Goal: Navigation & Orientation: Understand site structure

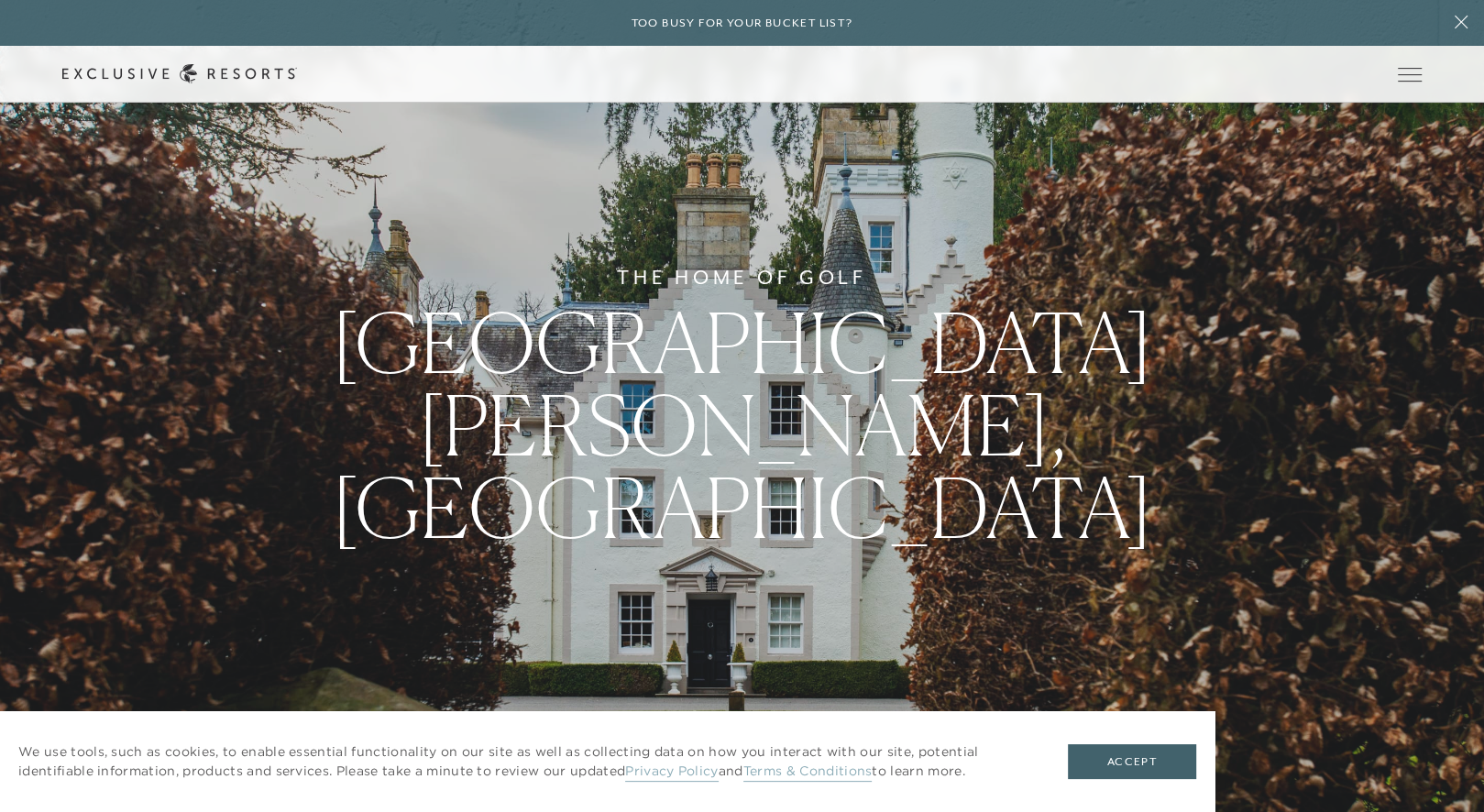
click at [0, 0] on link "The Collection" at bounding box center [0, 0] width 0 height 0
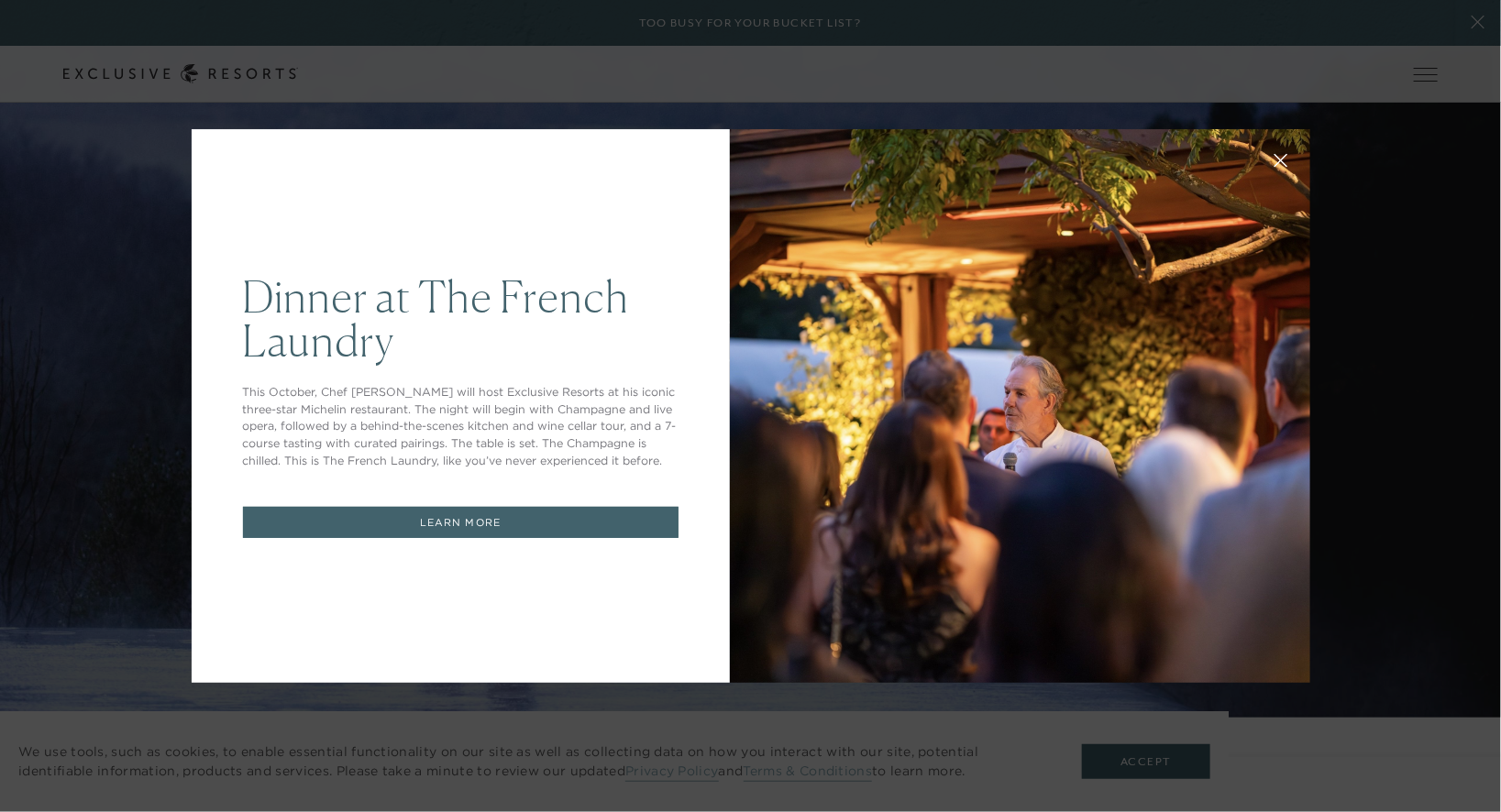
click at [474, 517] on link "LEARN MORE" at bounding box center [460, 523] width 435 height 32
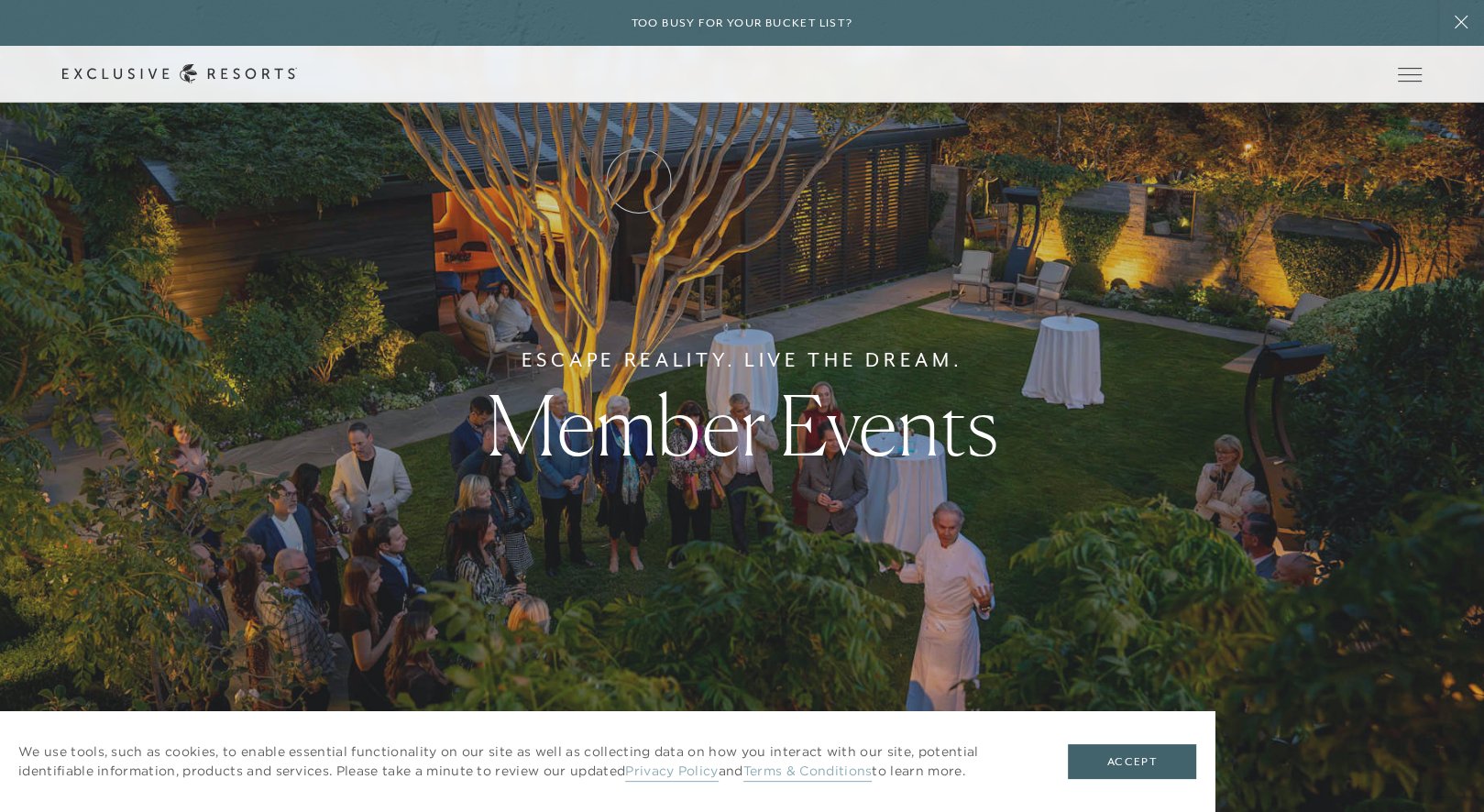
click at [0, 0] on link "Residence Collection" at bounding box center [0, 0] width 0 height 0
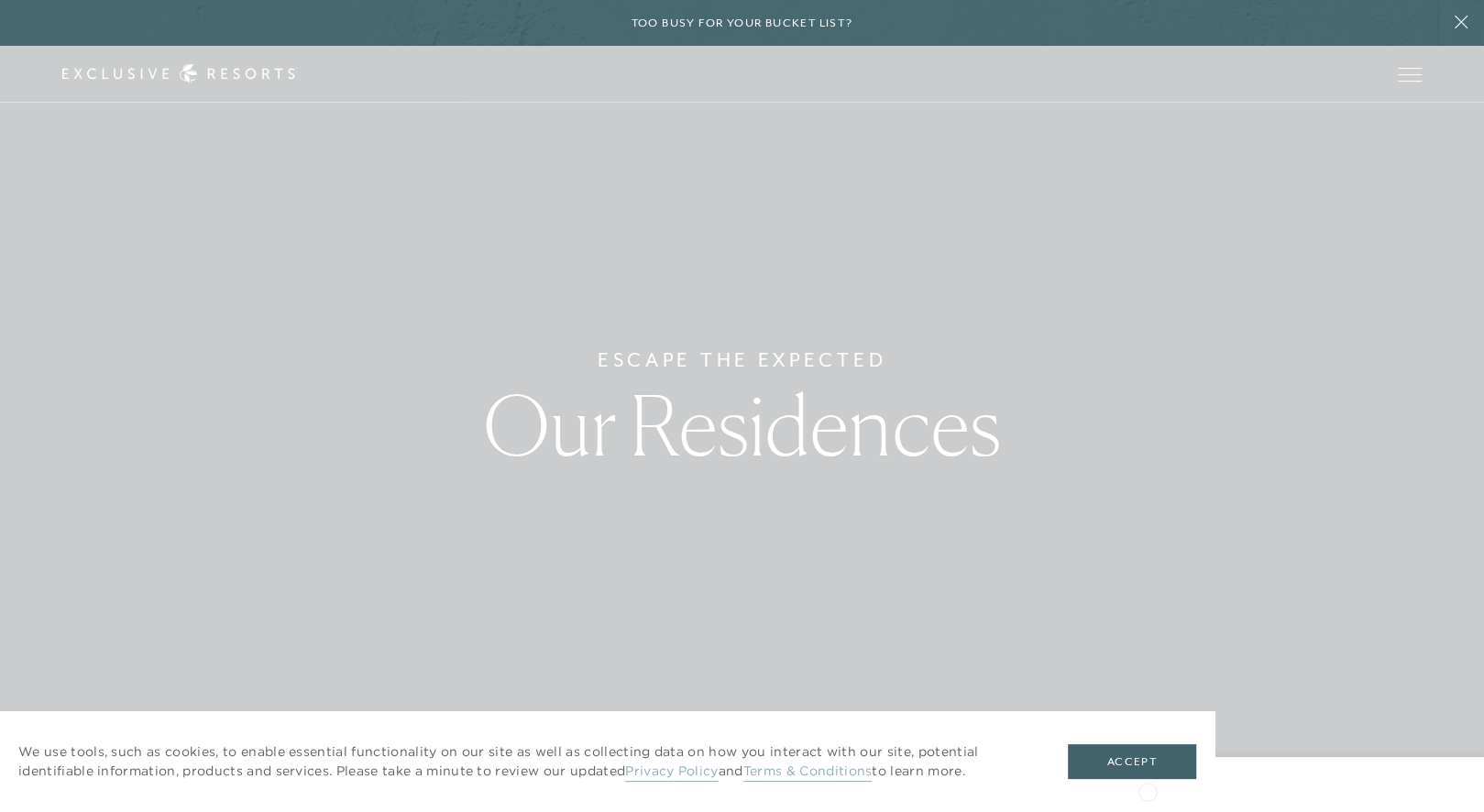
click at [1148, 790] on div "We use tools, such as cookies, to enable essential functionality on our site as…" at bounding box center [607, 762] width 1215 height 101
click at [1158, 762] on button "Accept" at bounding box center [1132, 762] width 129 height 35
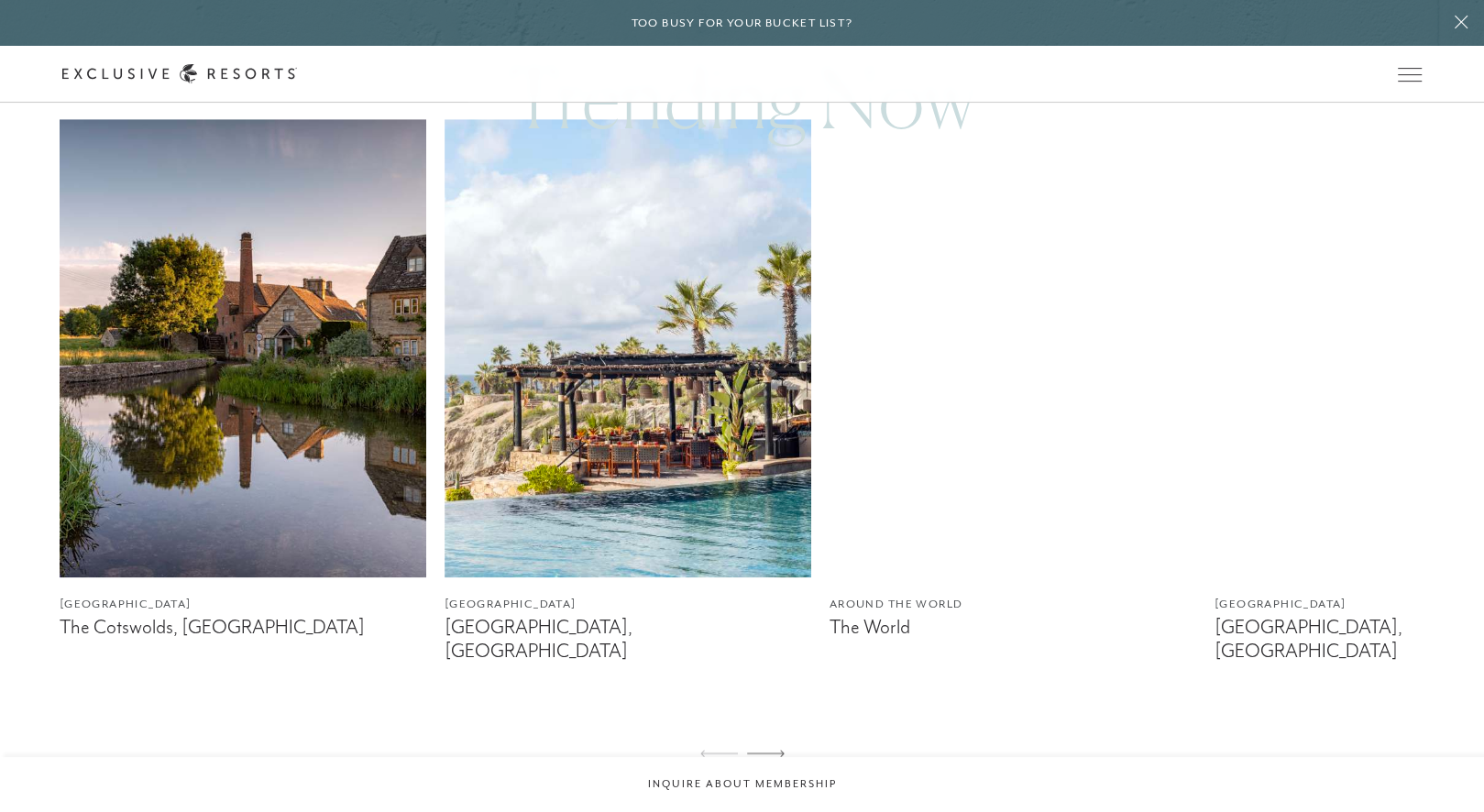
scroll to position [1110, 0]
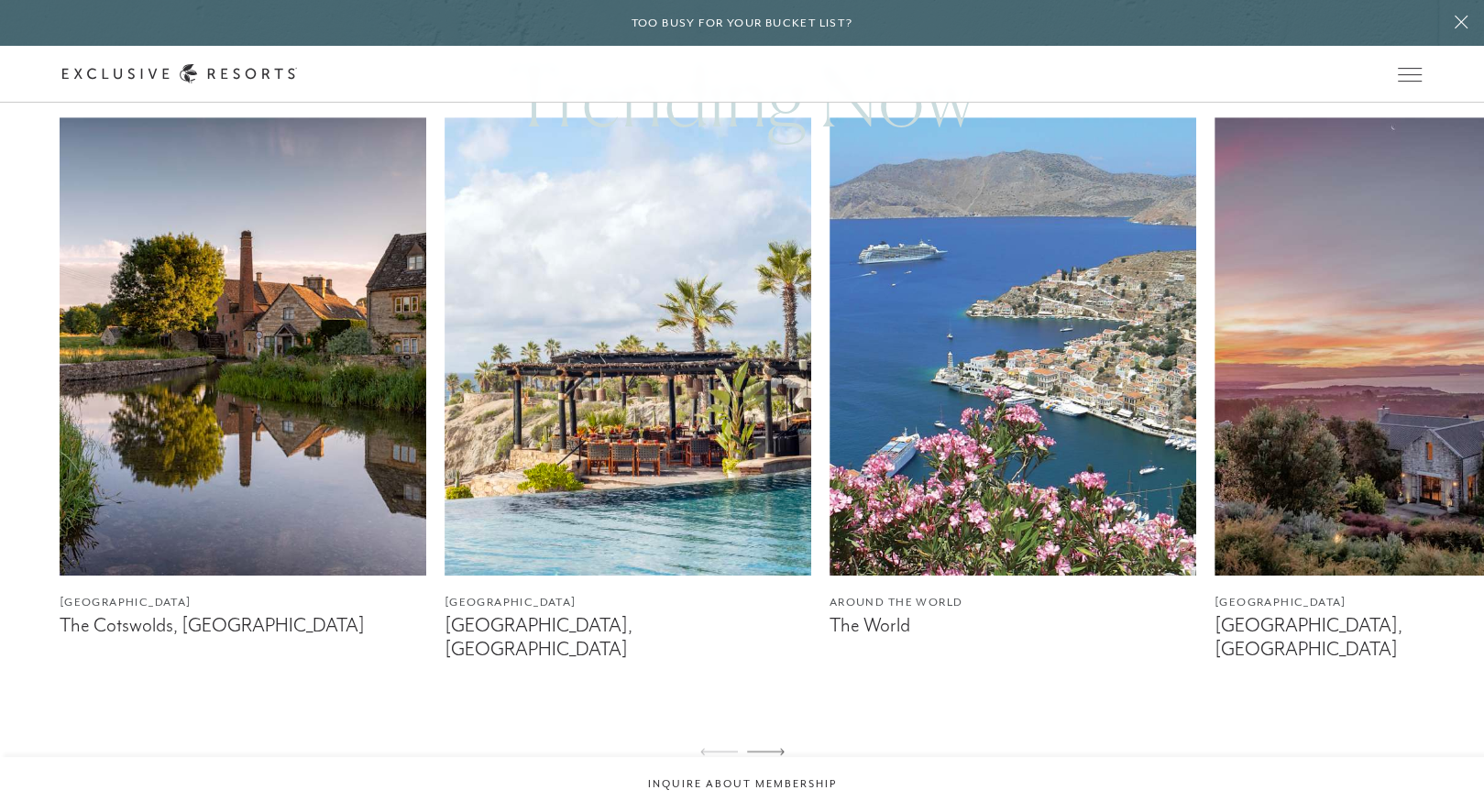
click at [188, 444] on img at bounding box center [243, 346] width 366 height 458
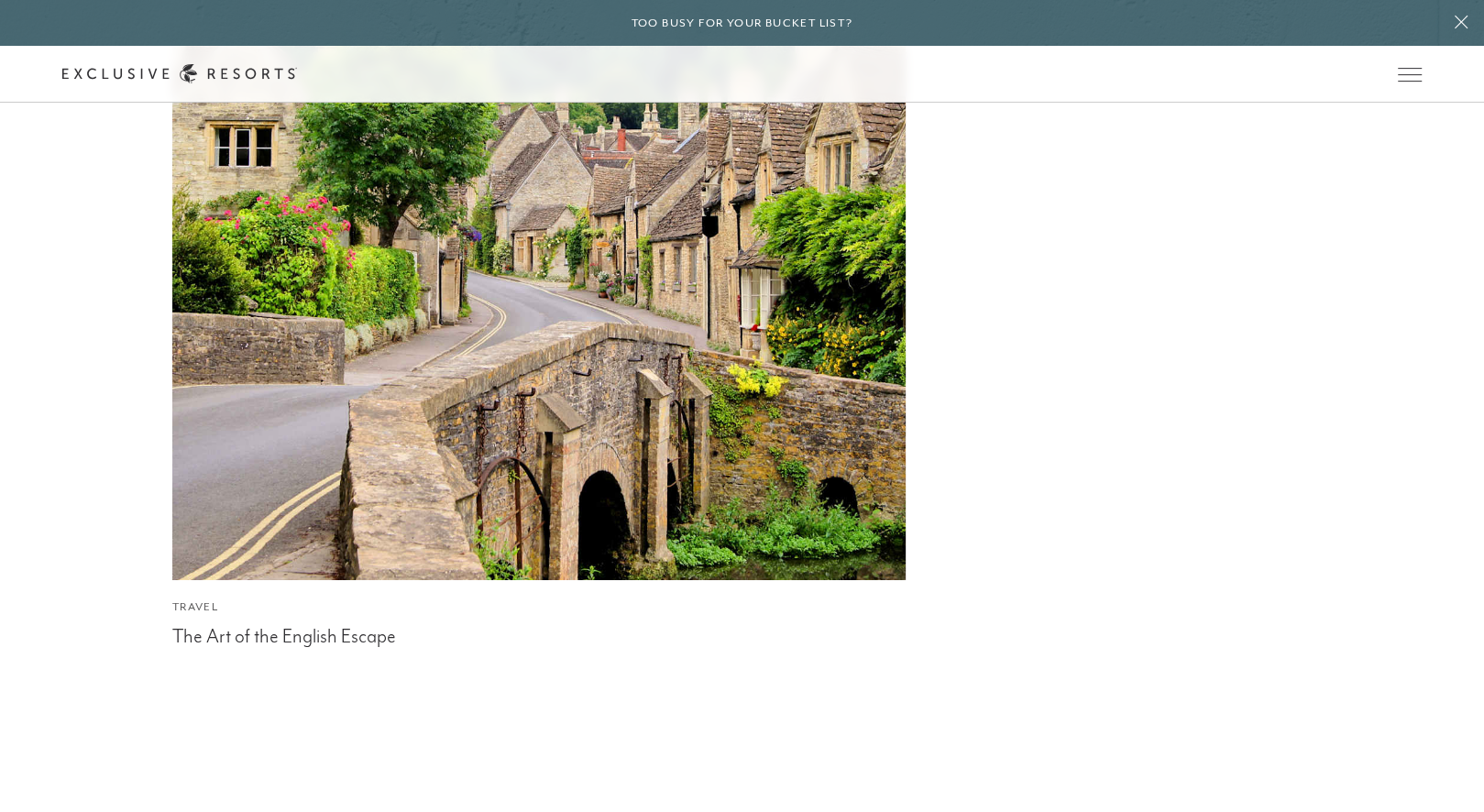
scroll to position [5214, 0]
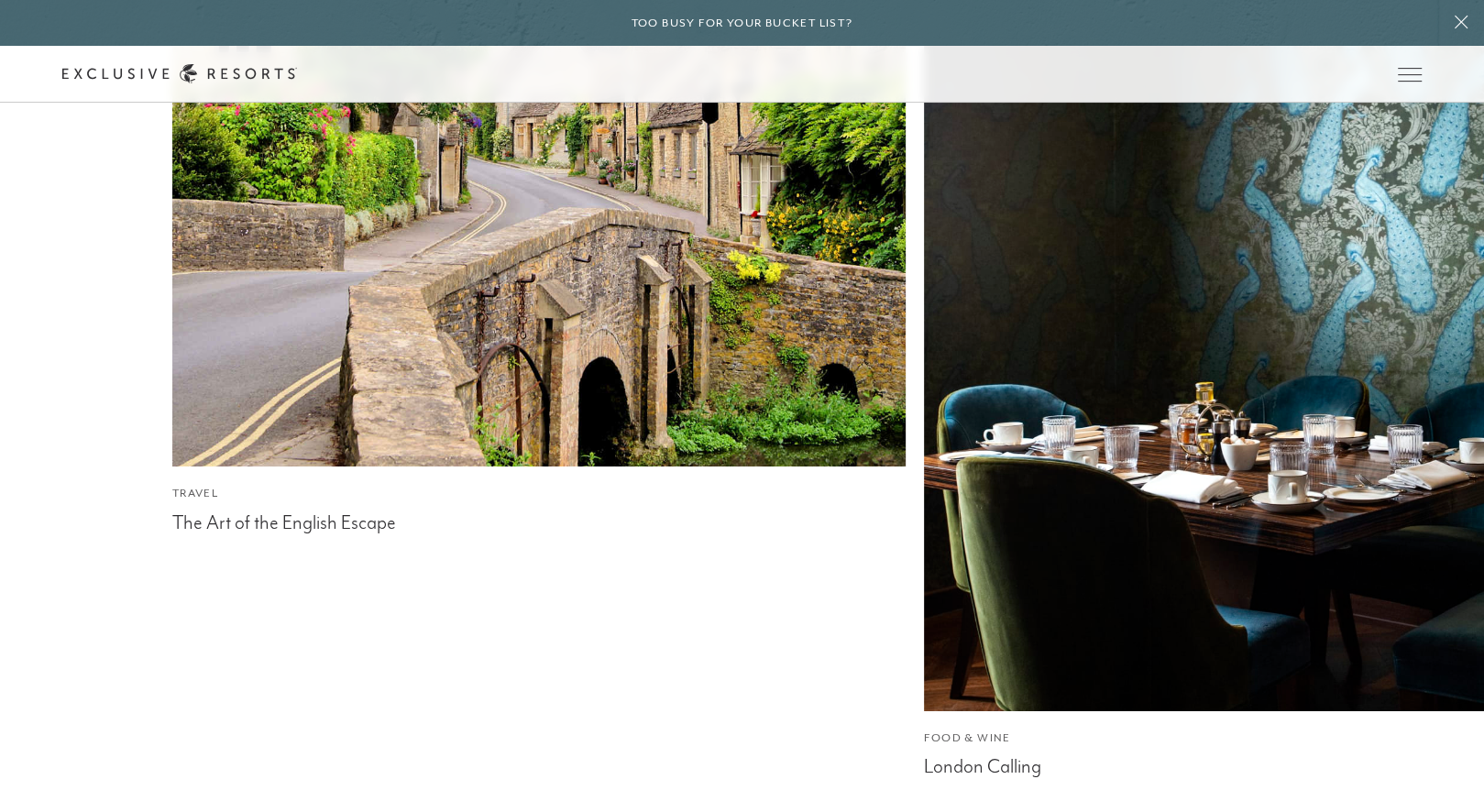
click at [0, 0] on link "Experience Collection" at bounding box center [0, 0] width 0 height 0
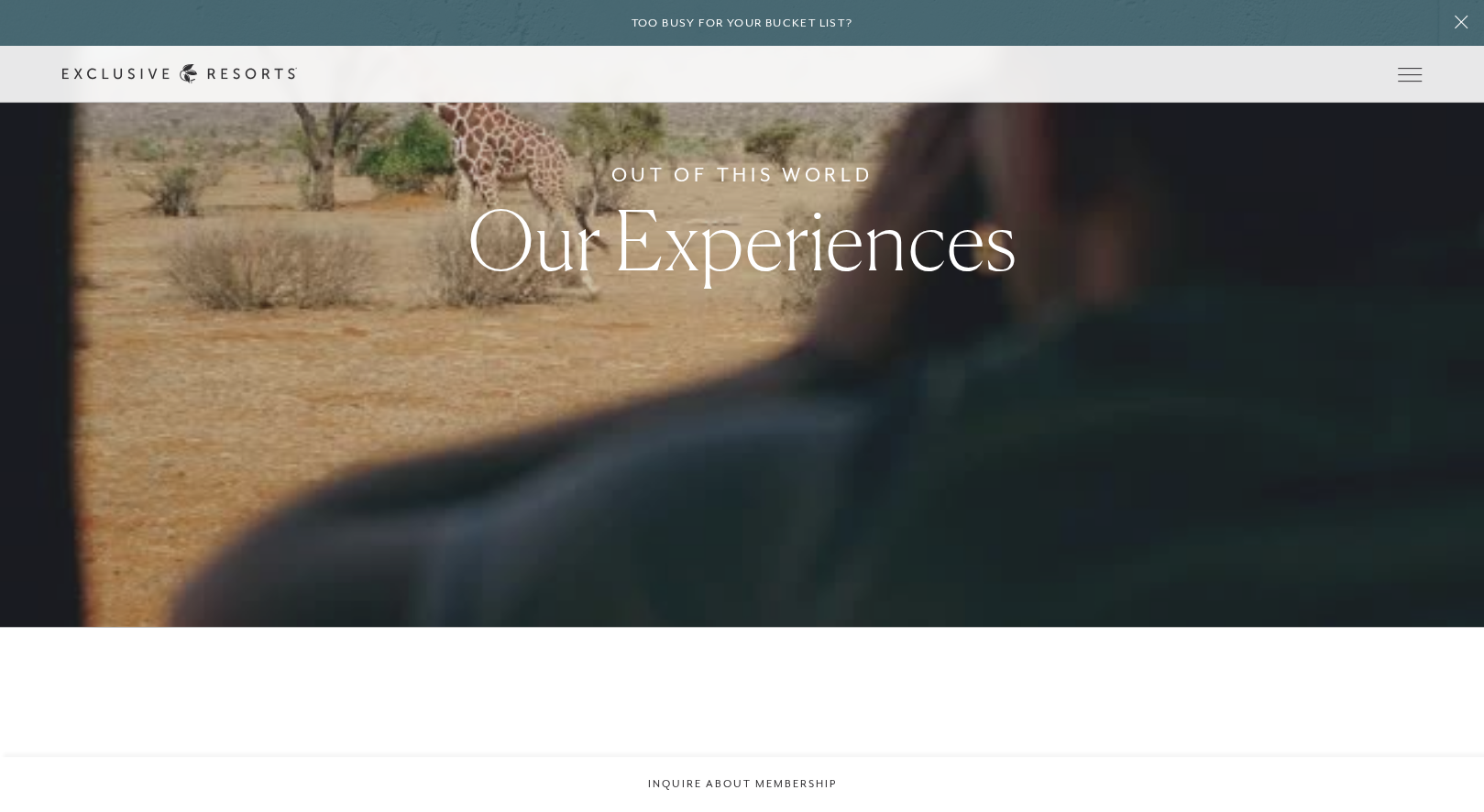
click at [1454, 417] on div "Out Of This World Our Experiences" at bounding box center [742, 220] width 1484 height 812
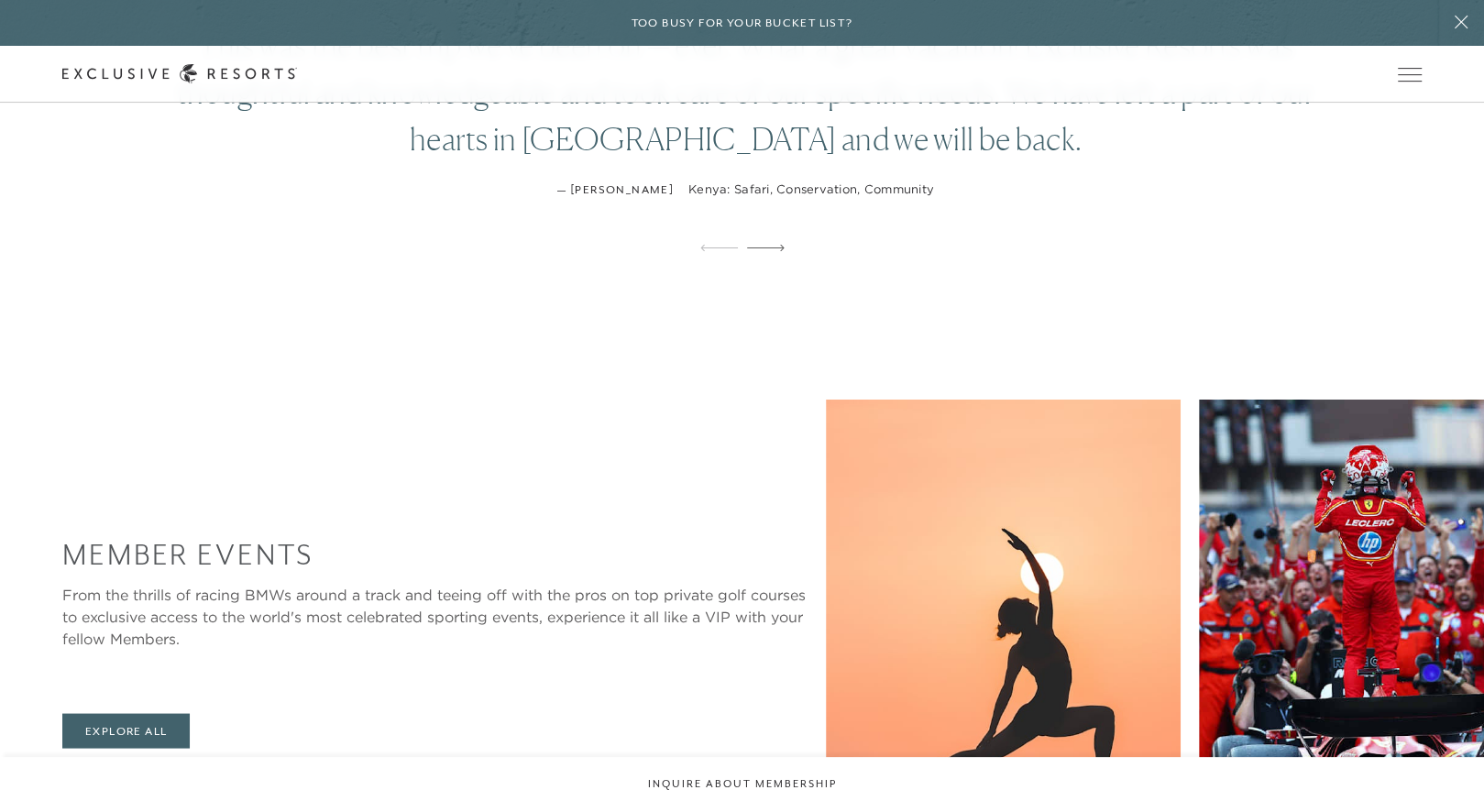
scroll to position [2723, 0]
